Goal: Complete application form: Complete application form

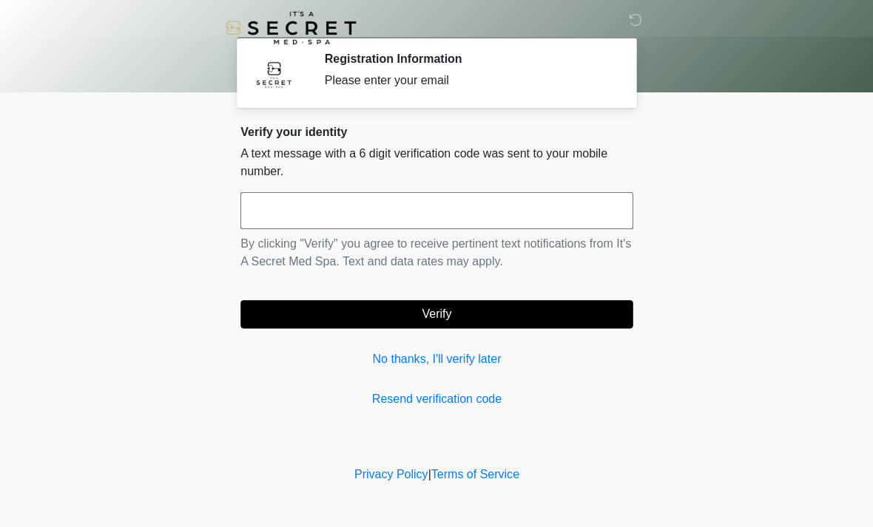
click at [445, 199] on input "text" at bounding box center [436, 210] width 392 height 37
type input "******"
click at [467, 310] on button "Verify" at bounding box center [436, 314] width 392 height 28
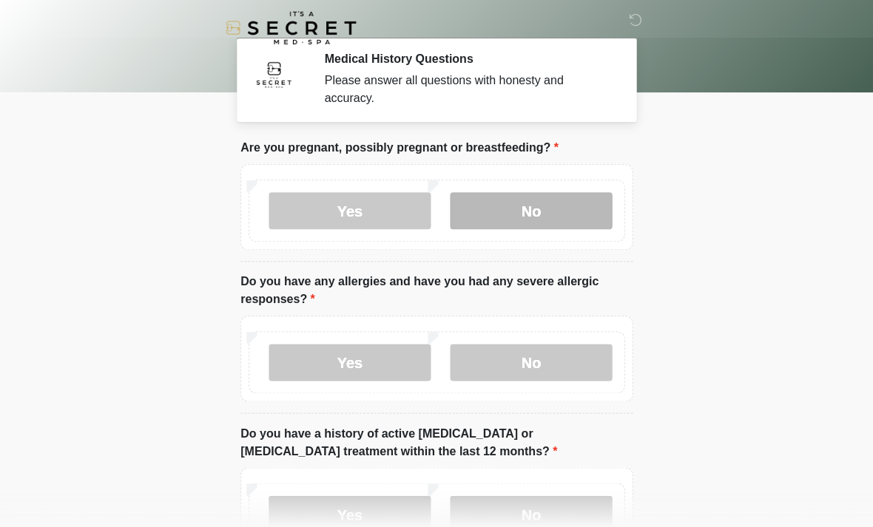
click at [533, 195] on label "No" at bounding box center [531, 210] width 162 height 37
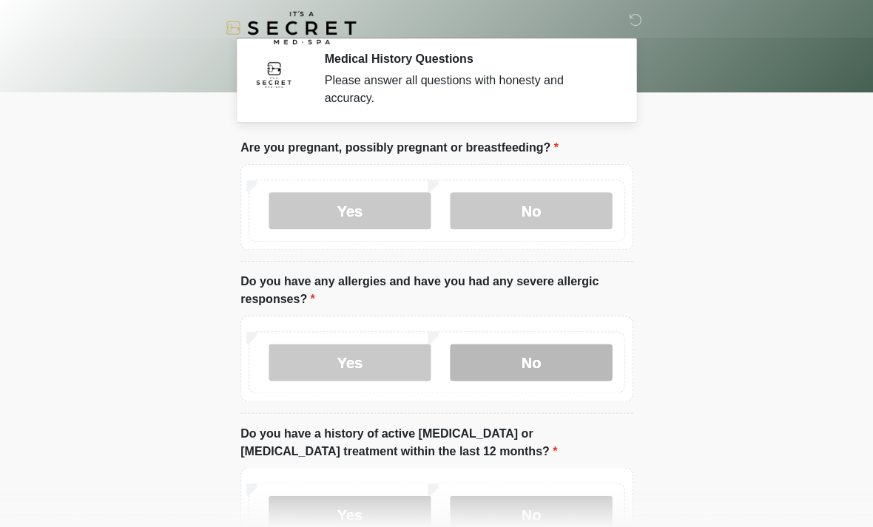
click at [559, 352] on label "No" at bounding box center [531, 362] width 162 height 37
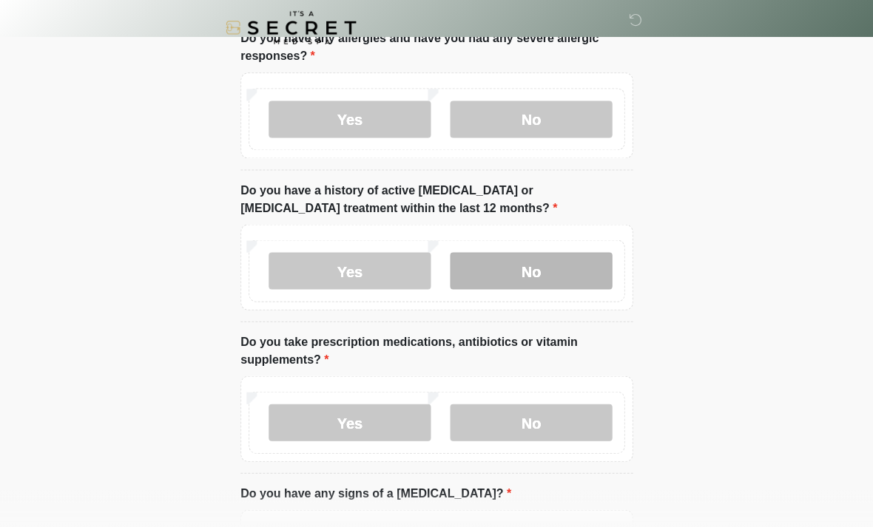
click at [575, 262] on label "No" at bounding box center [531, 271] width 162 height 37
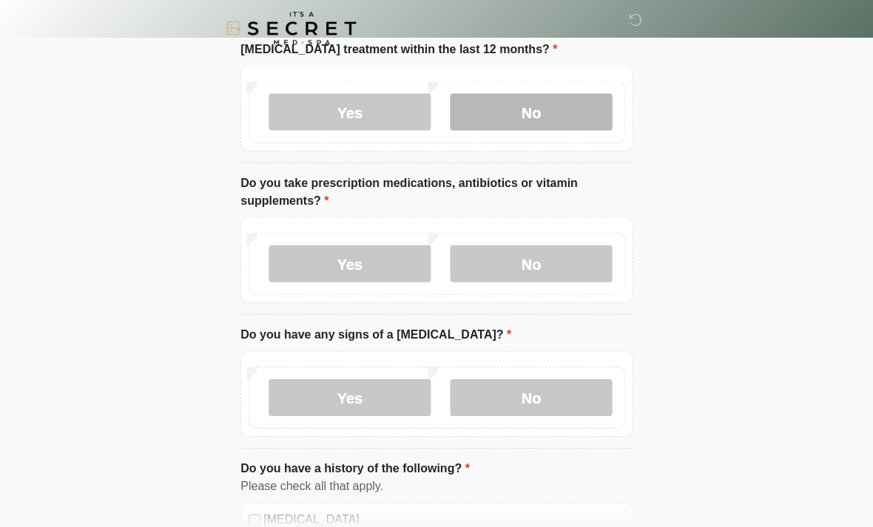
scroll to position [402, 0]
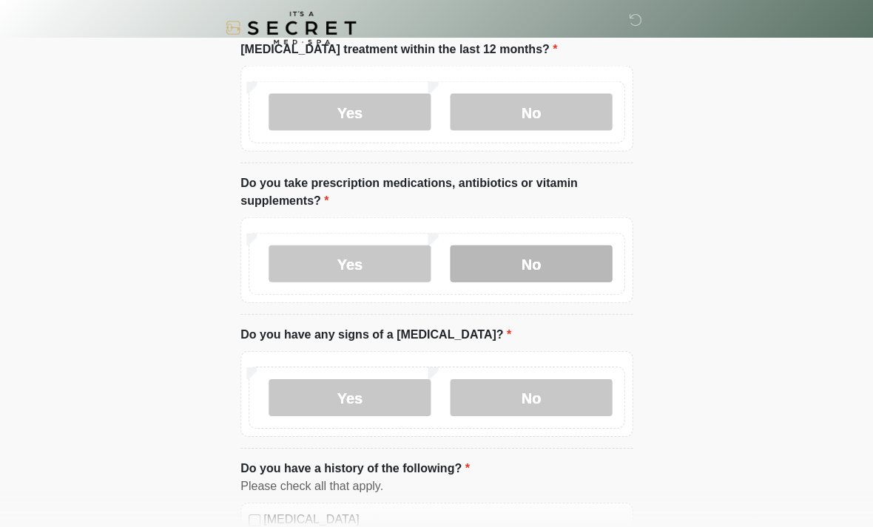
click at [552, 257] on label "No" at bounding box center [531, 263] width 162 height 37
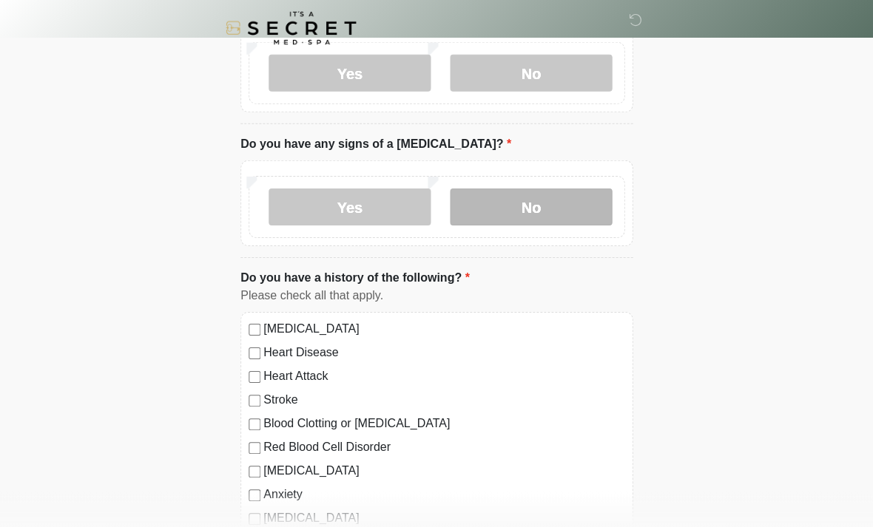
click at [552, 198] on label "No" at bounding box center [531, 206] width 162 height 37
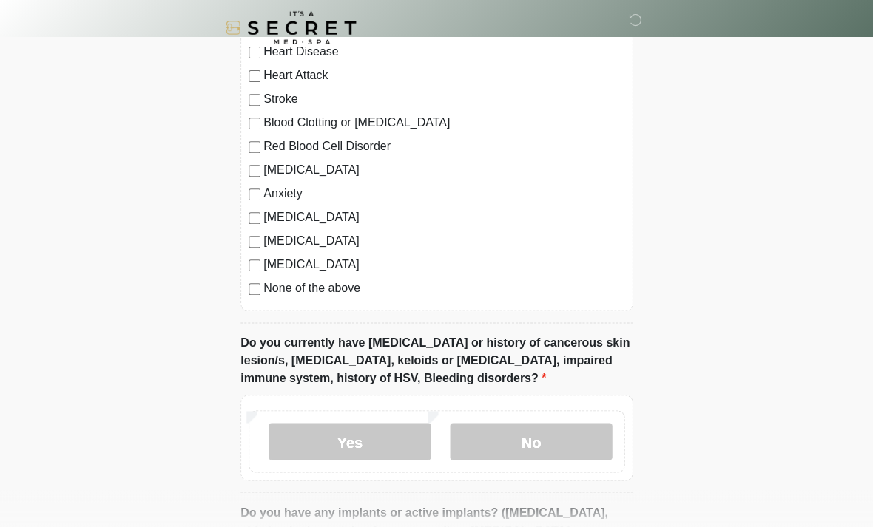
scroll to position [891, 0]
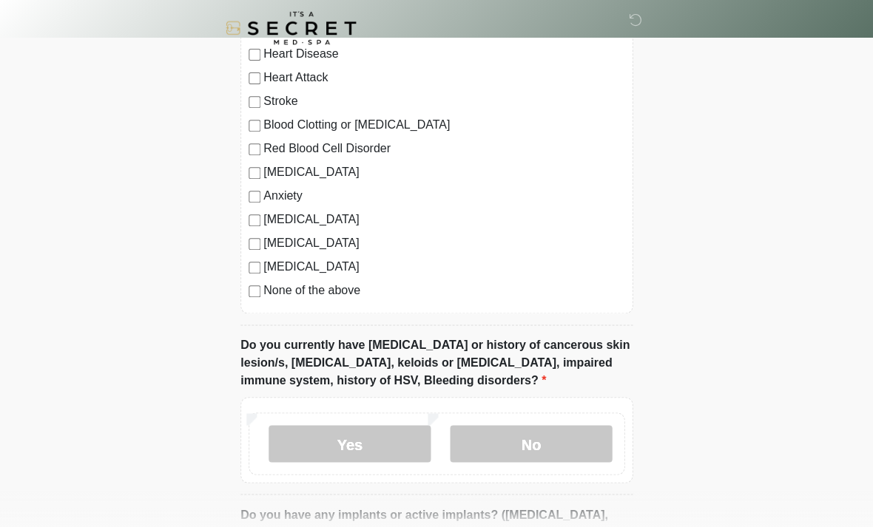
click at [266, 285] on label "None of the above" at bounding box center [443, 291] width 361 height 18
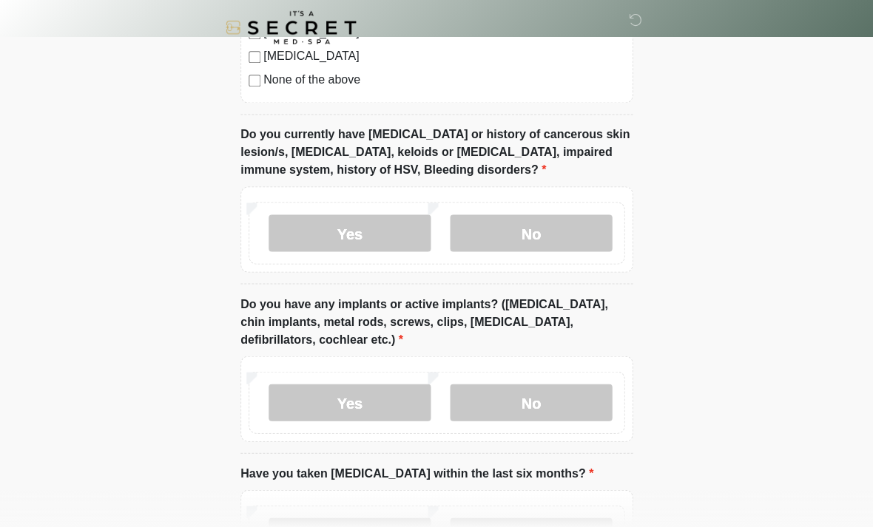
scroll to position [1102, 0]
click at [547, 226] on label "No" at bounding box center [531, 232] width 162 height 37
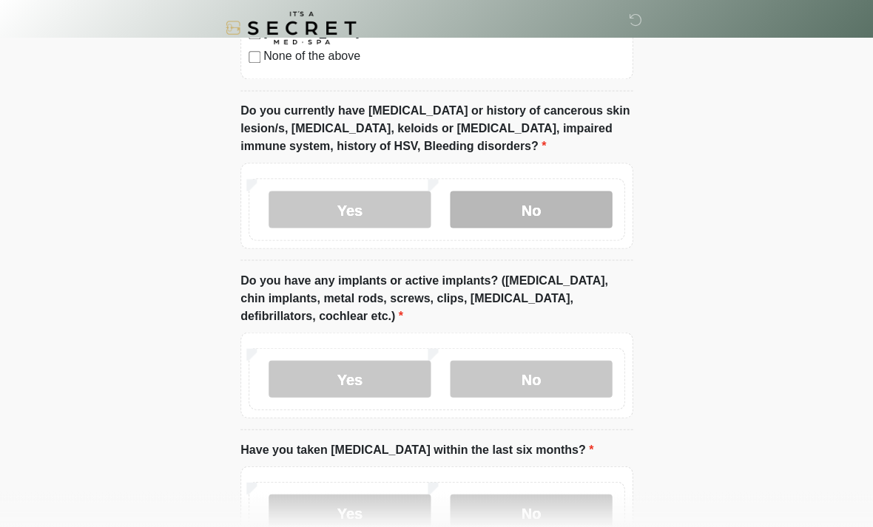
scroll to position [1231, 0]
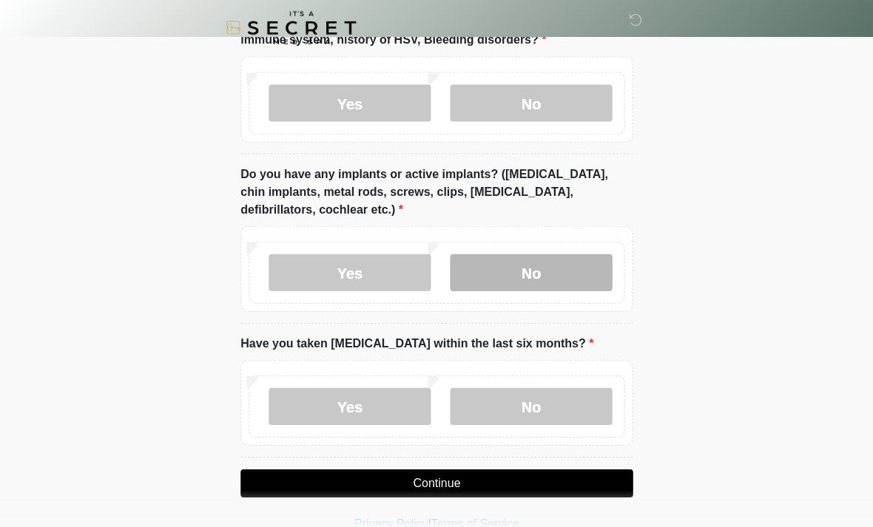
click at [572, 262] on label "No" at bounding box center [531, 272] width 162 height 37
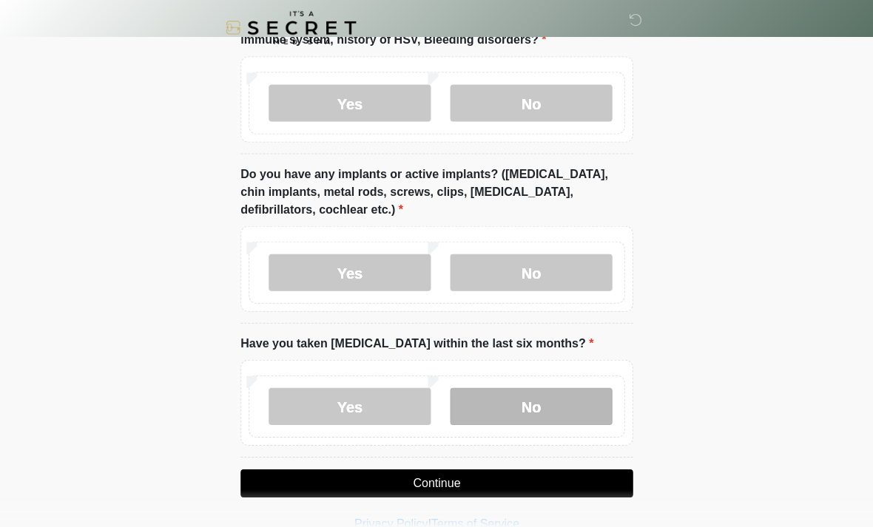
click at [541, 388] on label "No" at bounding box center [531, 406] width 162 height 37
click at [473, 479] on button "Continue" at bounding box center [436, 484] width 392 height 28
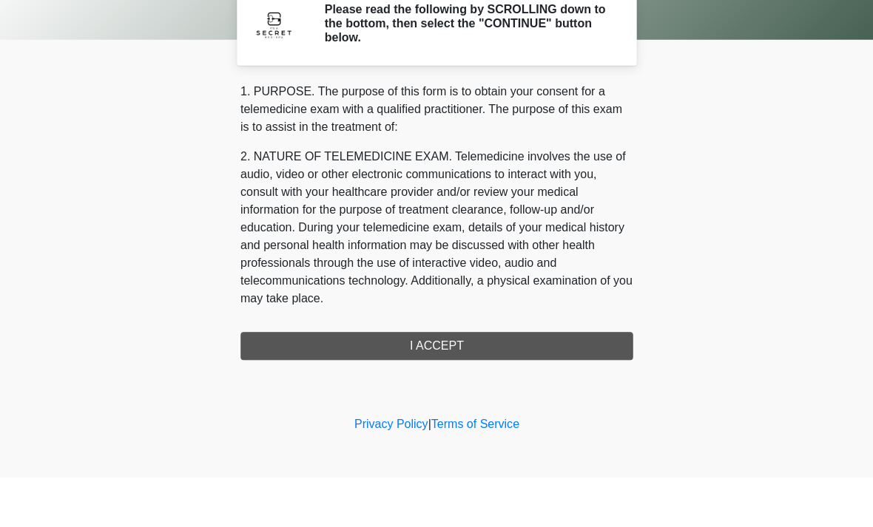
scroll to position [0, 0]
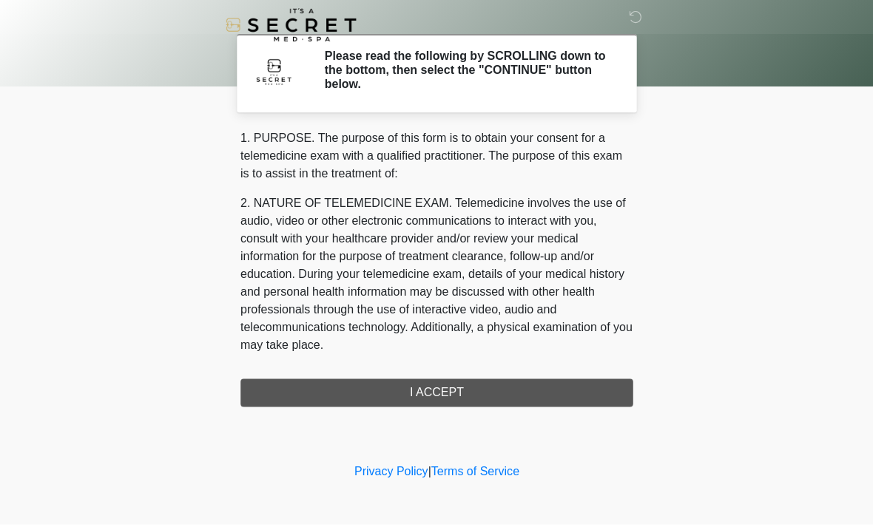
click at [430, 391] on div "1. PURPOSE. The purpose of this form is to obtain your consent for a telemedici…" at bounding box center [436, 270] width 392 height 277
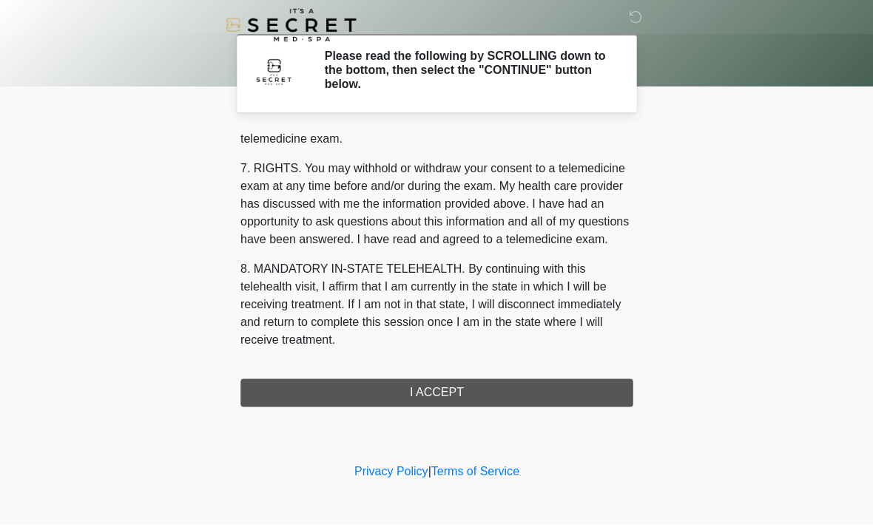
scroll to position [626, 0]
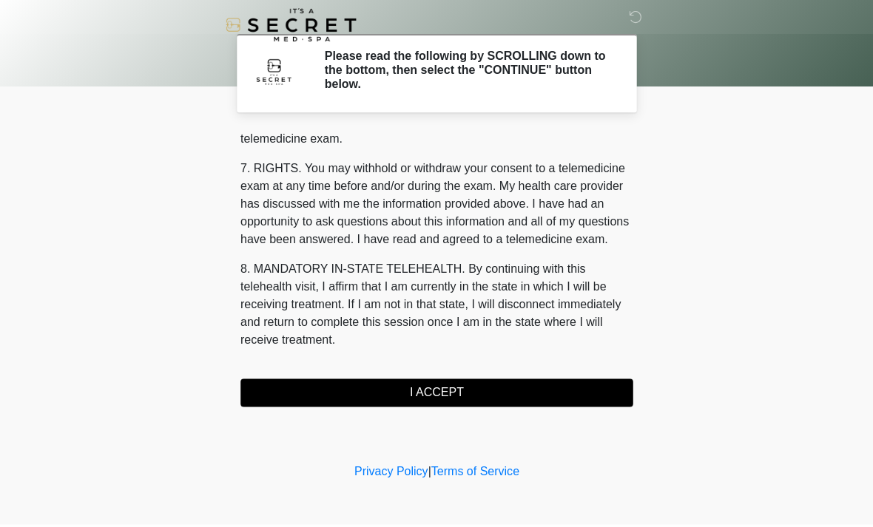
click at [454, 391] on button "I ACCEPT" at bounding box center [436, 396] width 392 height 28
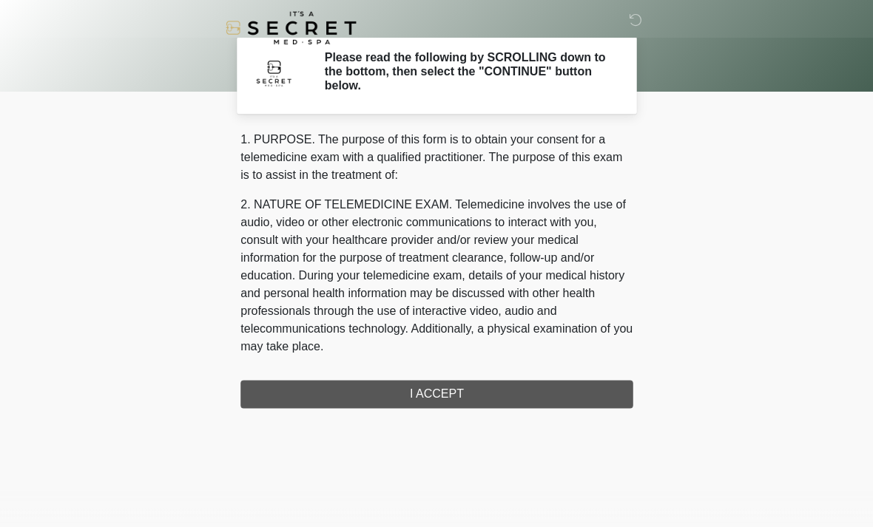
scroll to position [0, 0]
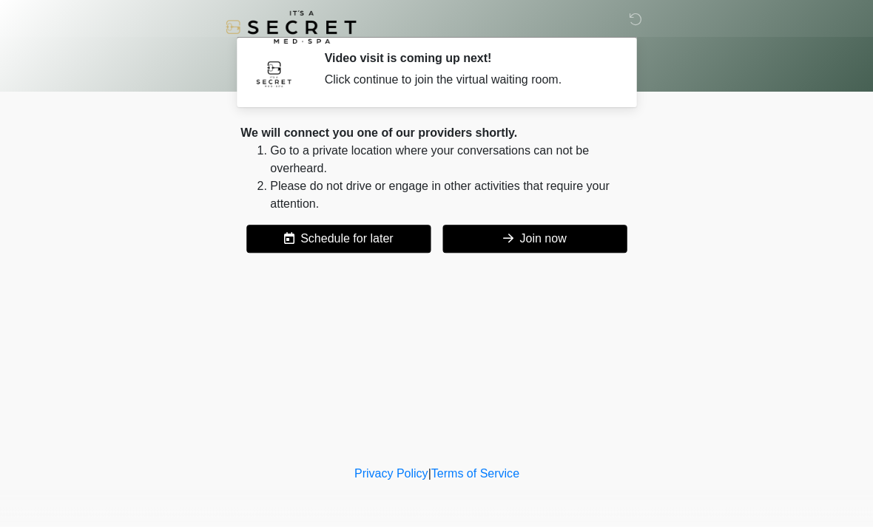
click at [521, 238] on button "Join now" at bounding box center [534, 240] width 184 height 28
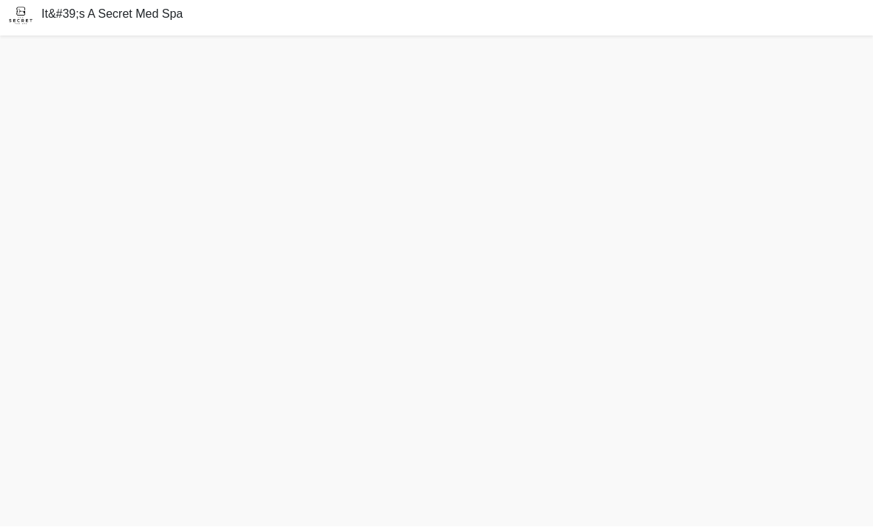
scroll to position [10, 0]
